Goal: Navigation & Orientation: Find specific page/section

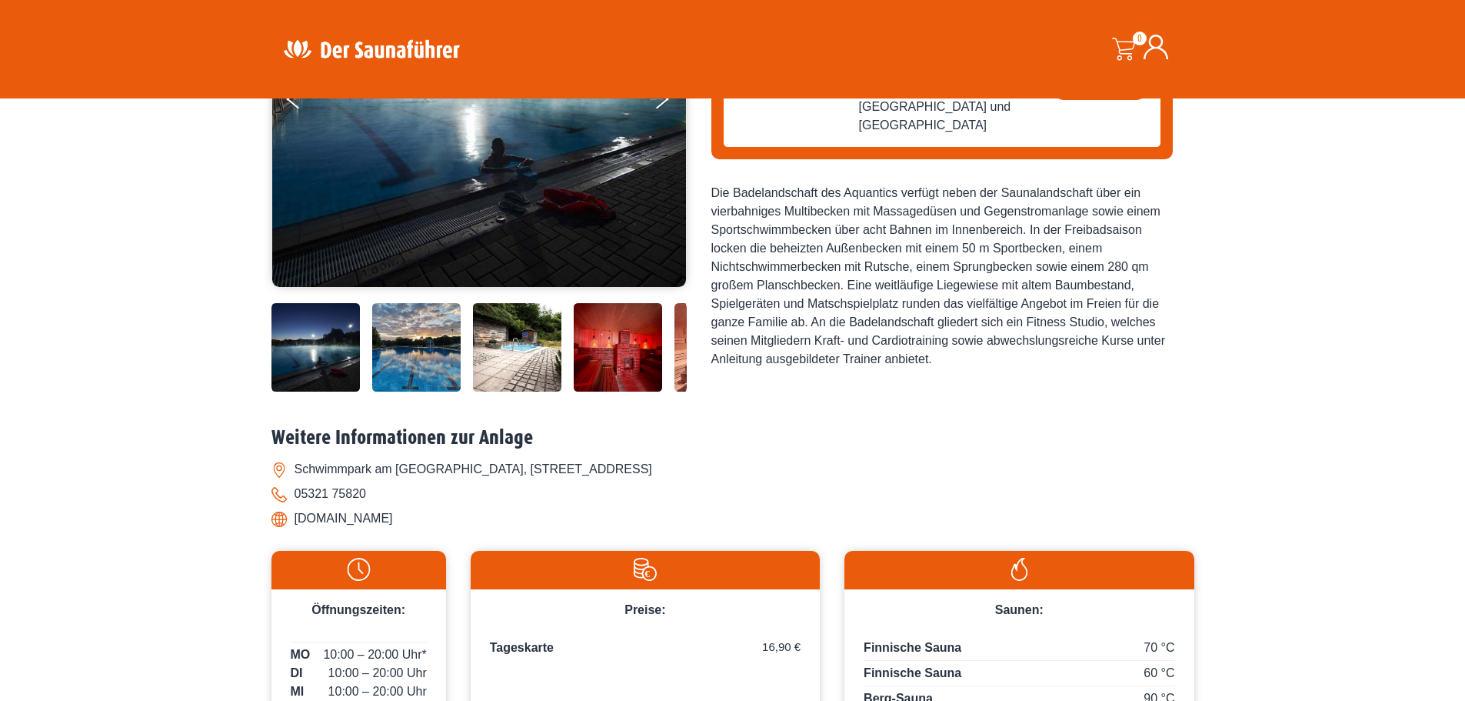
drag, startPoint x: 0, startPoint y: 0, endPoint x: 548, endPoint y: 234, distance: 596.0
click at [548, 234] on img at bounding box center [479, 98] width 414 height 377
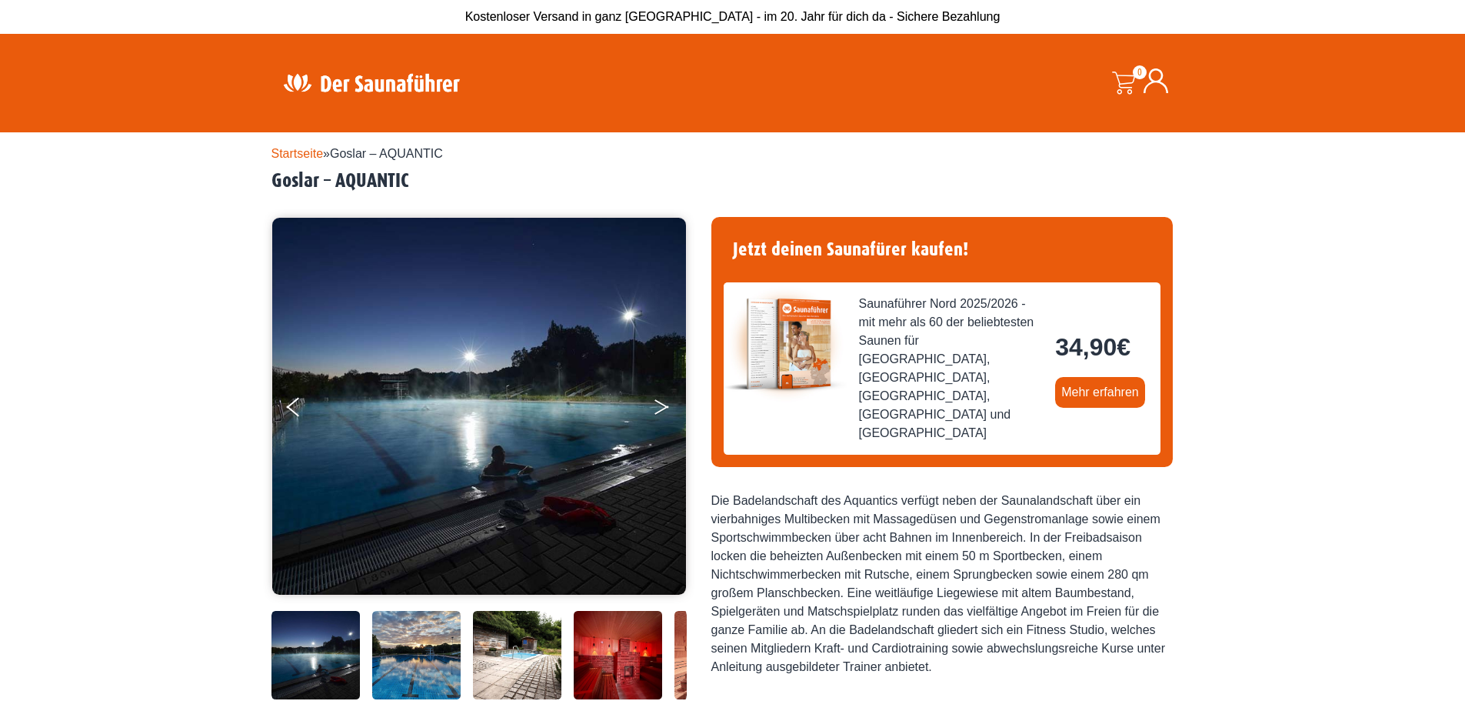
click at [666, 411] on button "Next" at bounding box center [672, 410] width 38 height 38
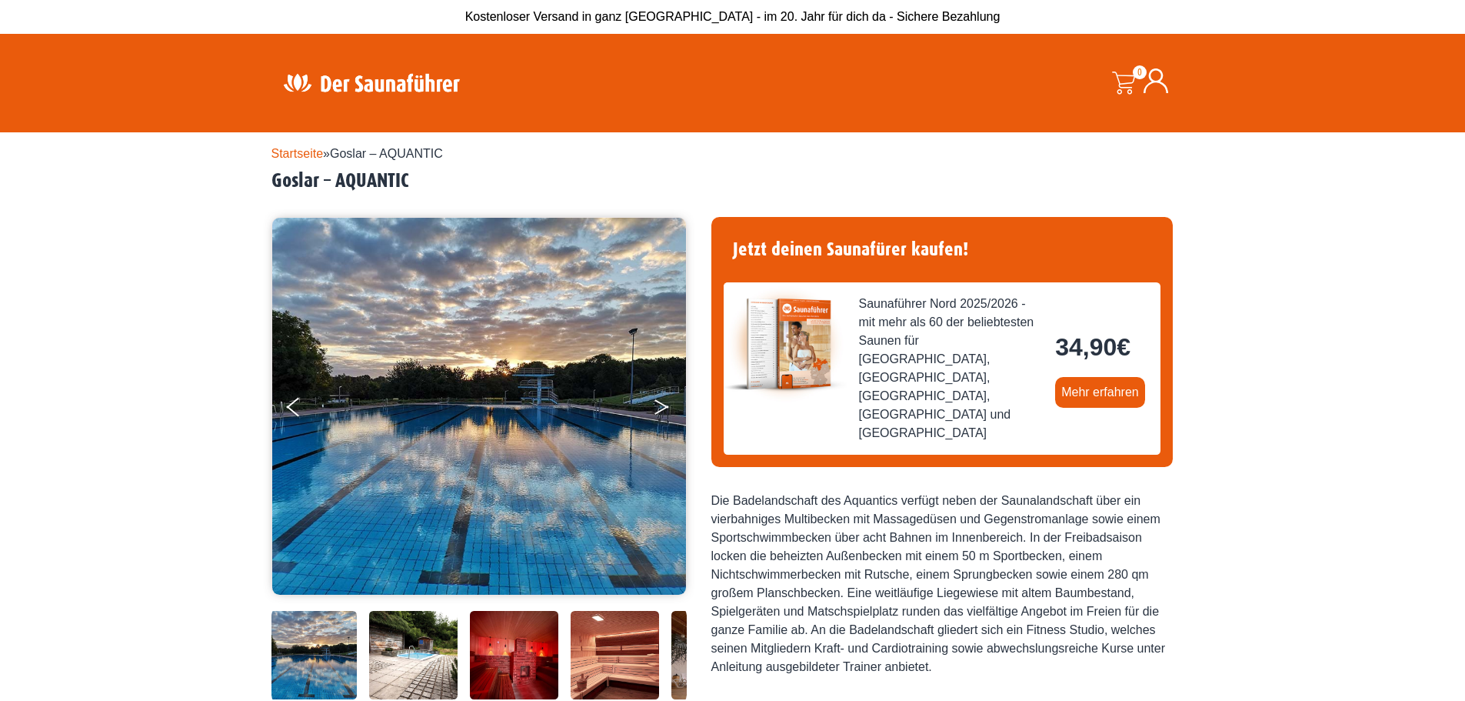
click at [666, 411] on button "Next" at bounding box center [672, 410] width 38 height 38
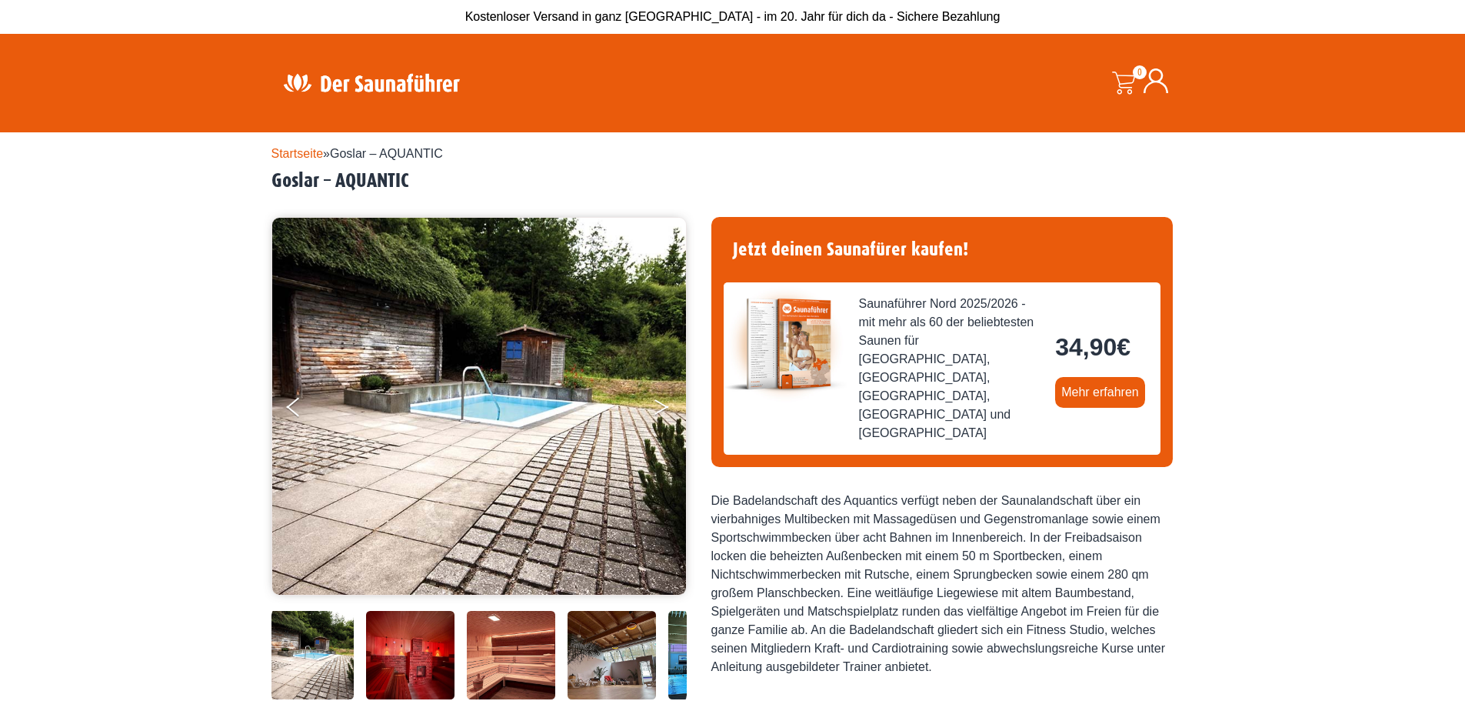
click at [666, 411] on button "Next" at bounding box center [672, 410] width 38 height 38
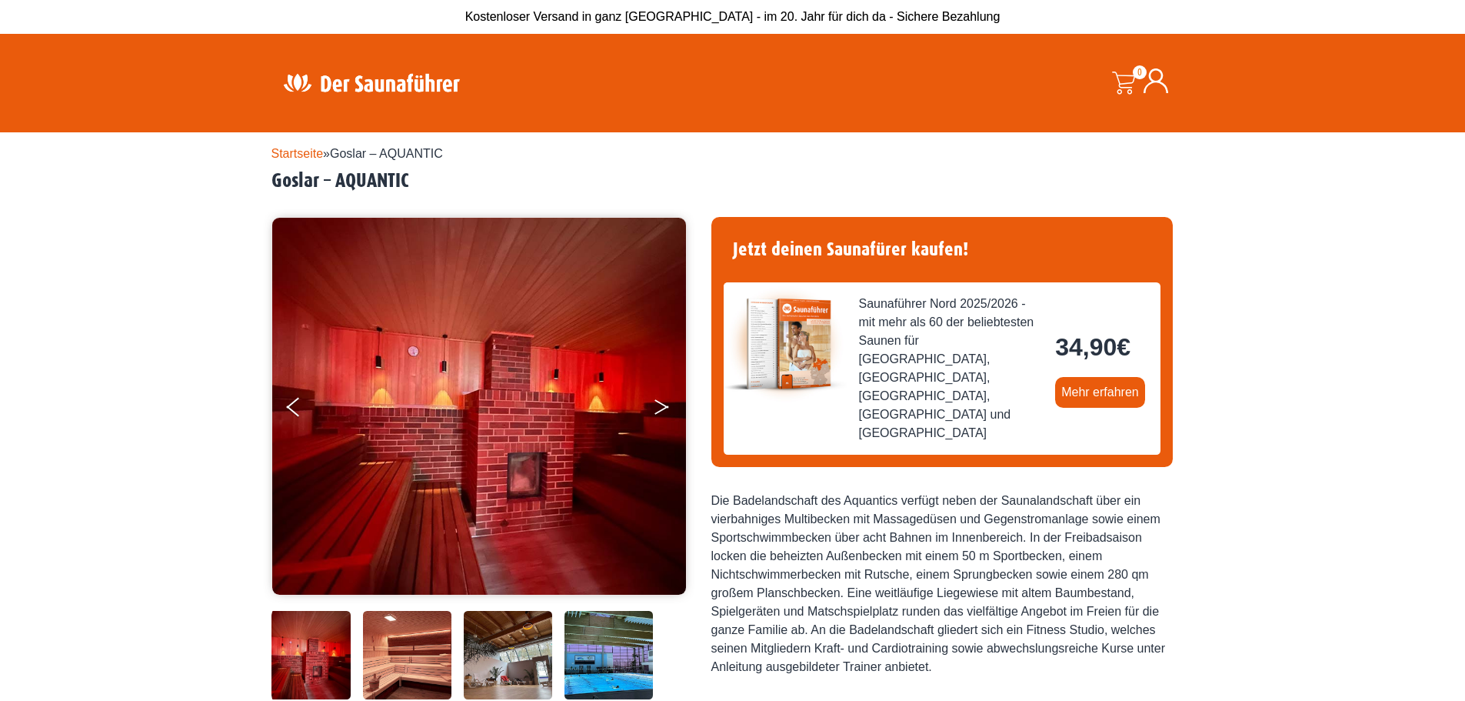
click at [666, 411] on button "Next" at bounding box center [672, 410] width 38 height 38
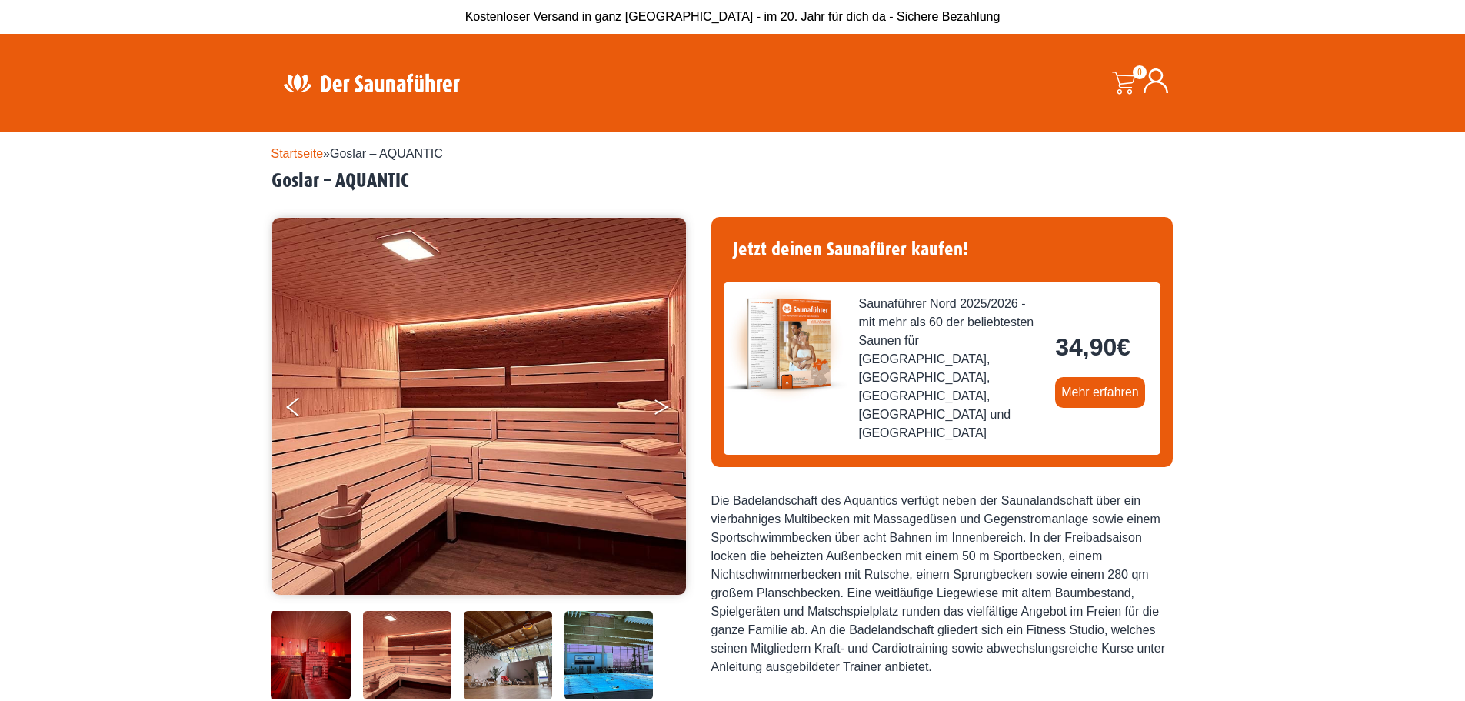
click at [666, 411] on button "Next" at bounding box center [672, 410] width 38 height 38
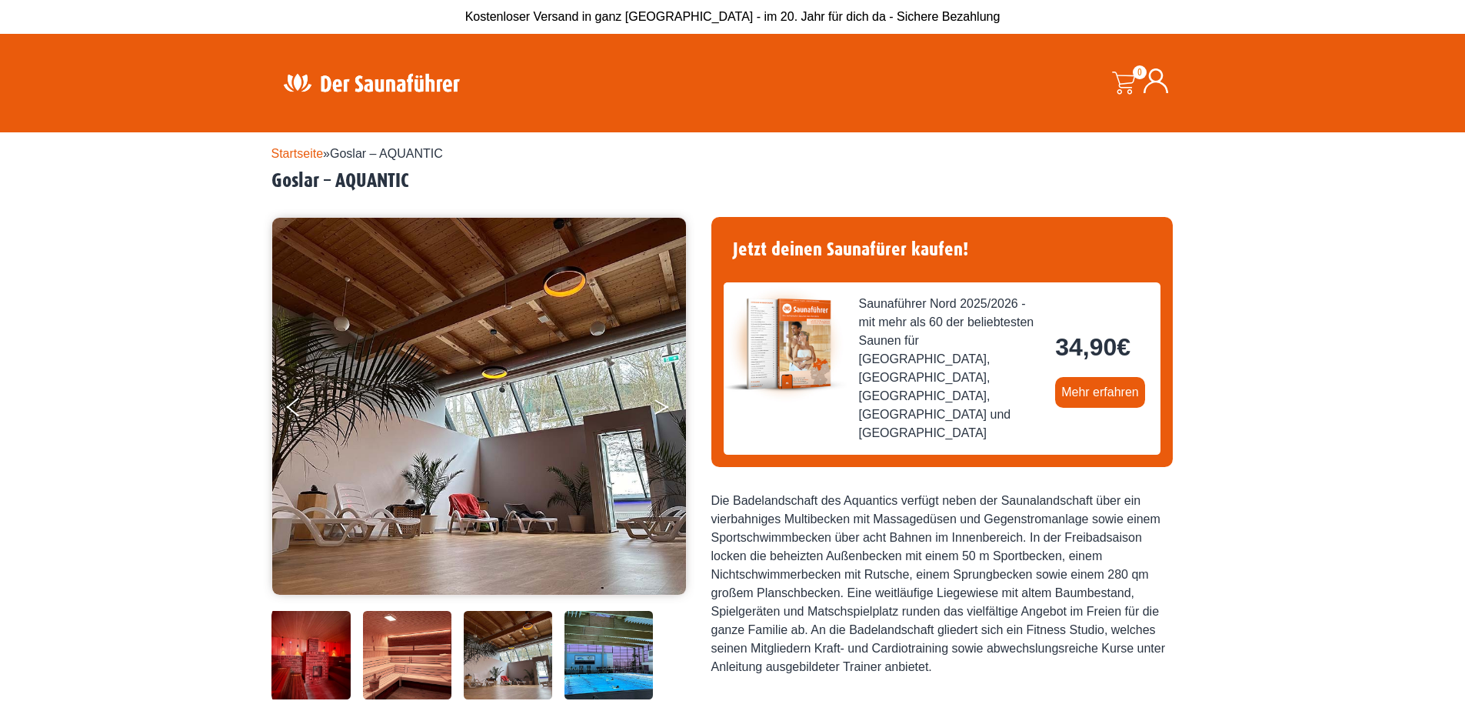
click at [666, 411] on button "Next" at bounding box center [672, 410] width 38 height 38
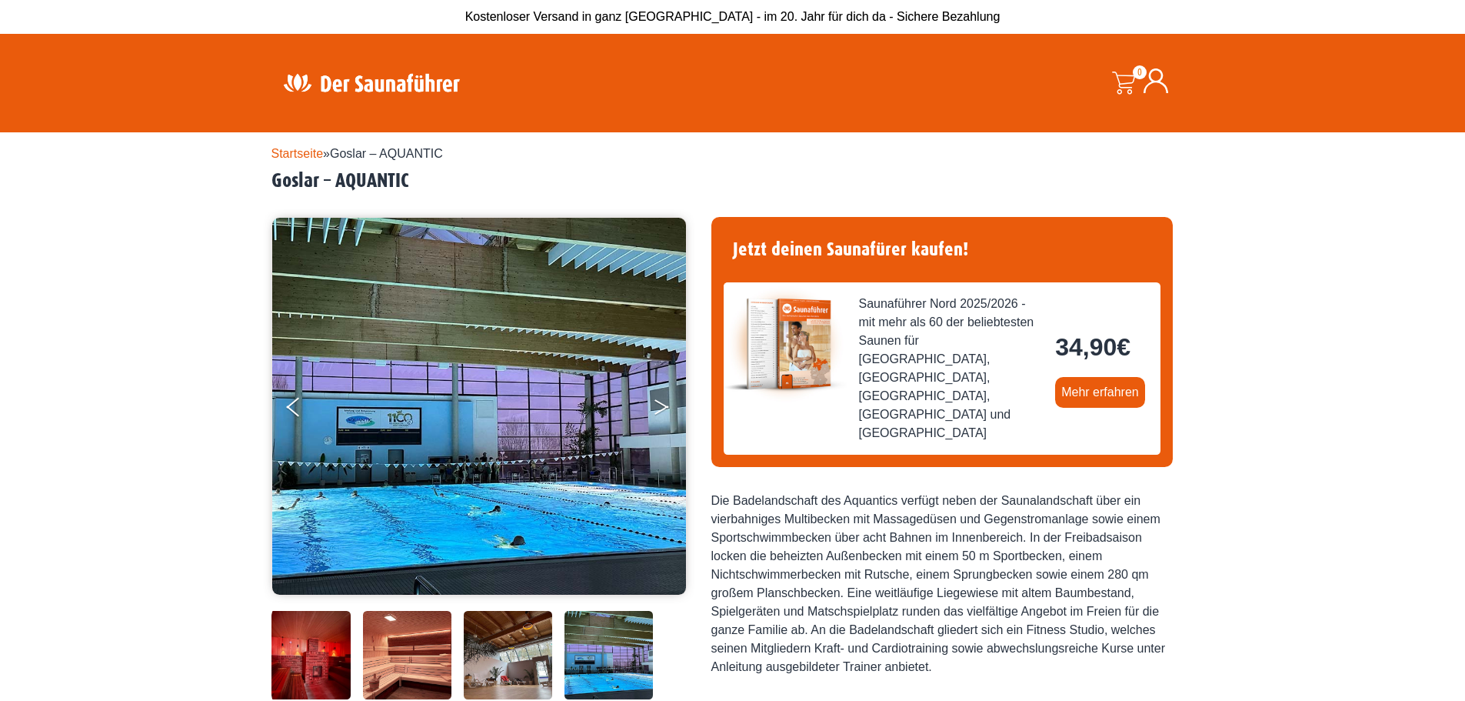
click at [663, 410] on icon "Next" at bounding box center [661, 409] width 14 height 9
click at [663, 402] on button "Next" at bounding box center [672, 410] width 38 height 38
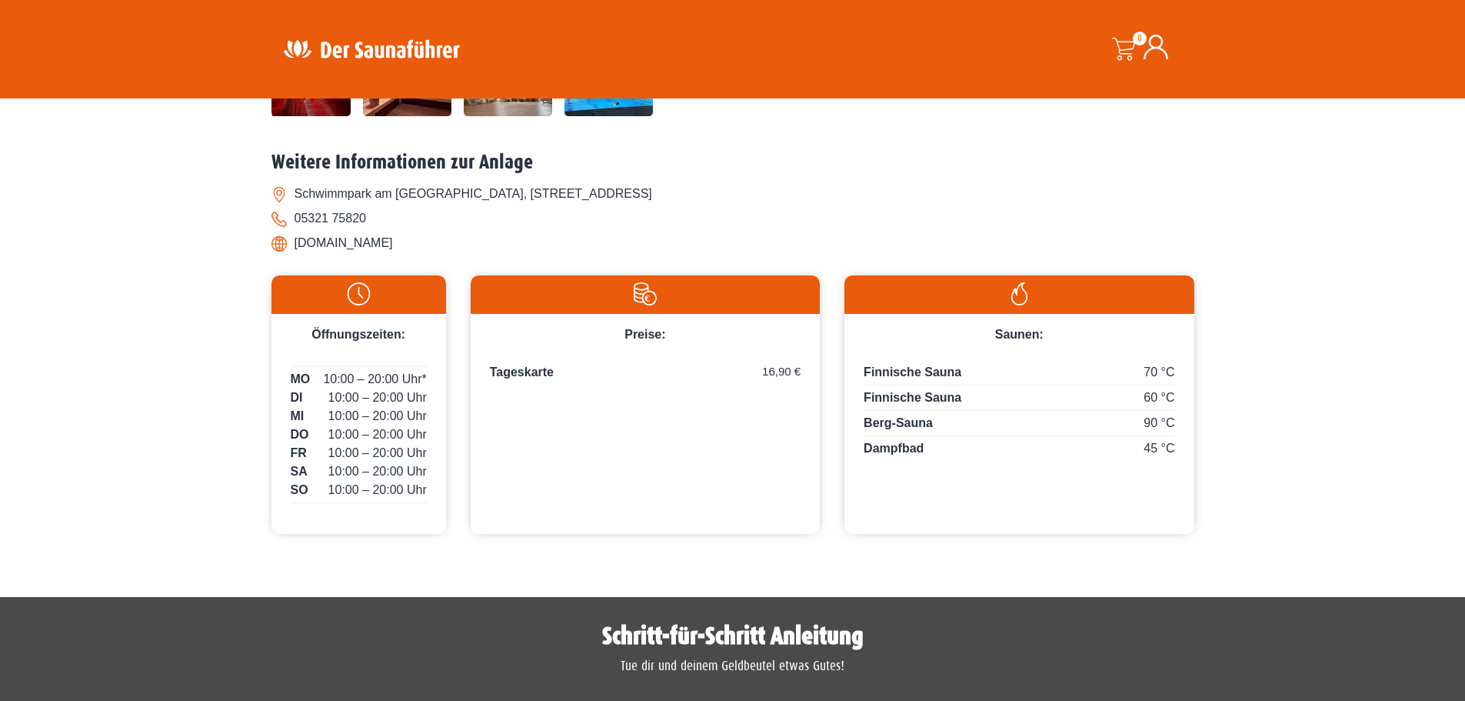
scroll to position [615, 0]
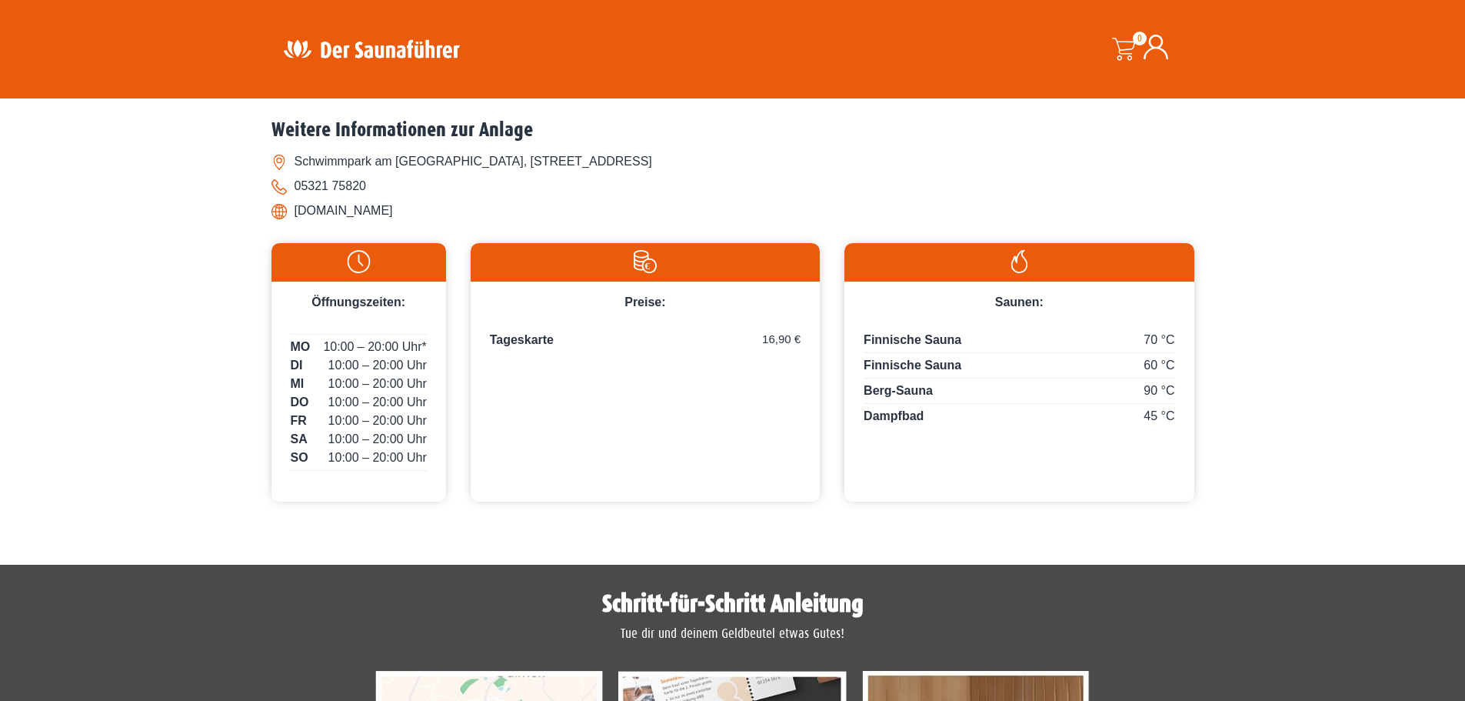
drag, startPoint x: 1000, startPoint y: 479, endPoint x: 997, endPoint y: 471, distance: 9.0
